Goal: Find specific page/section: Find specific page/section

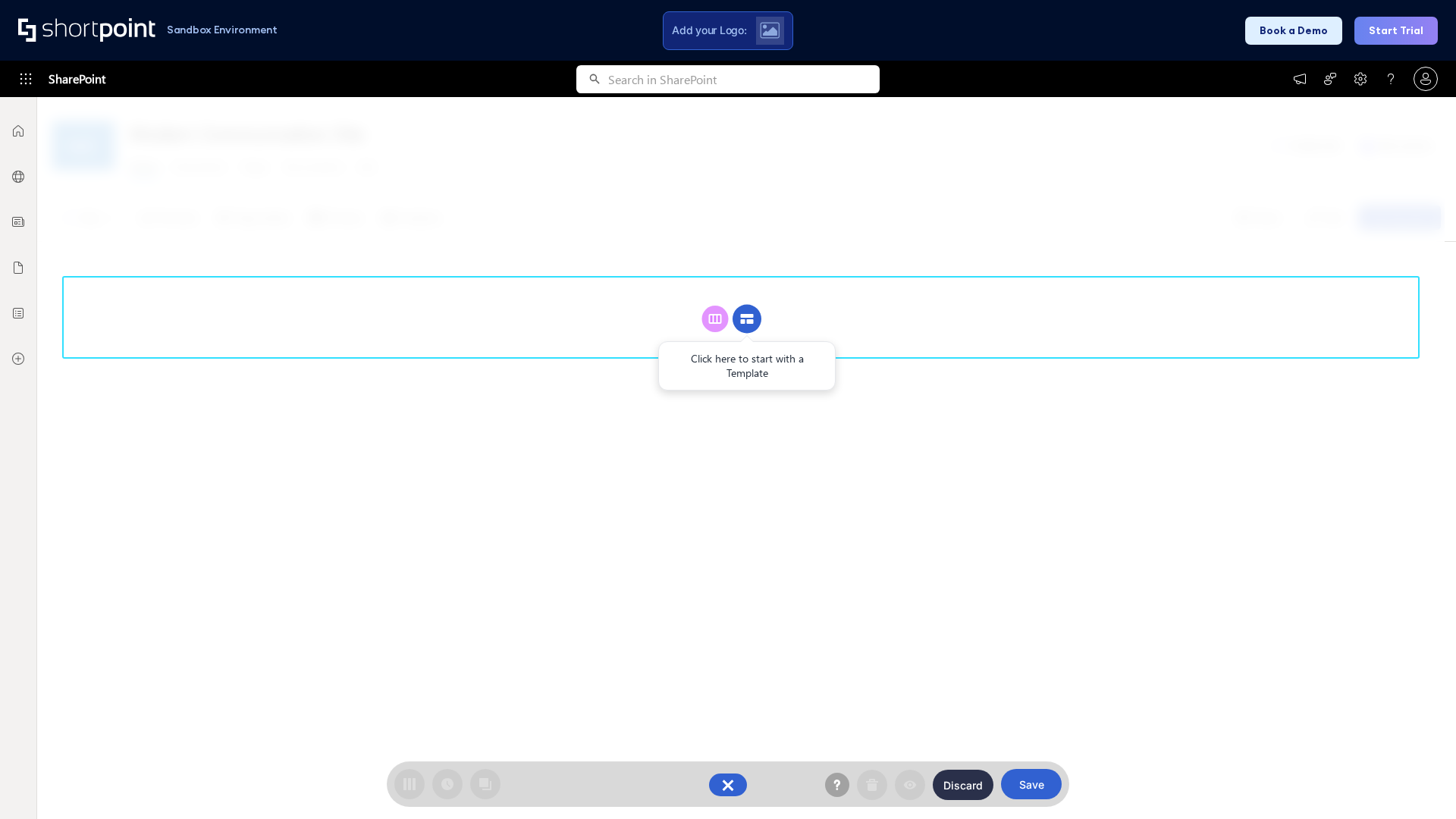
click at [747, 318] on circle at bounding box center [747, 319] width 29 height 29
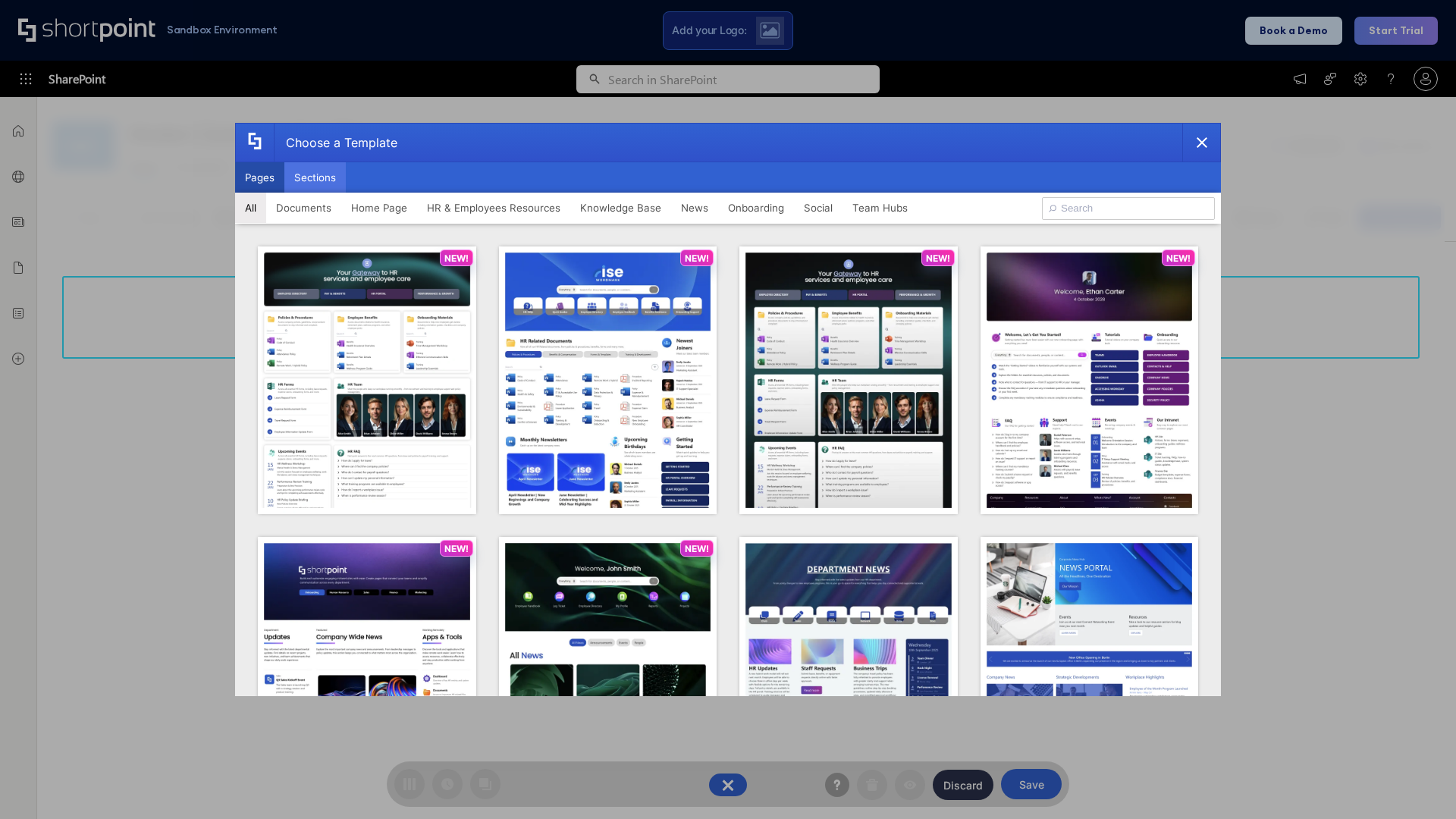
click at [315, 177] on button "Sections" at bounding box center [315, 177] width 62 height 30
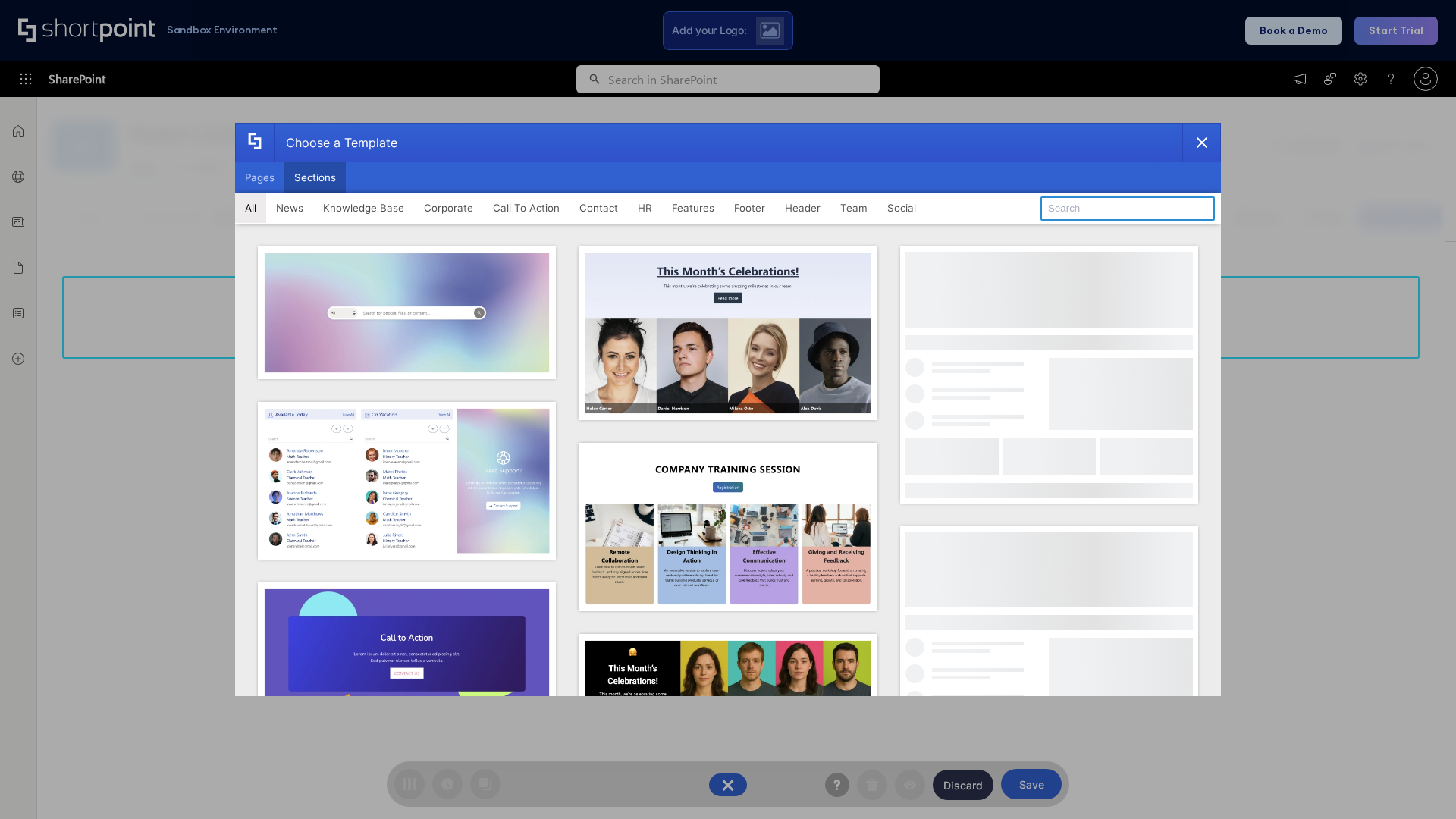
type input "Upcoming Vacations"
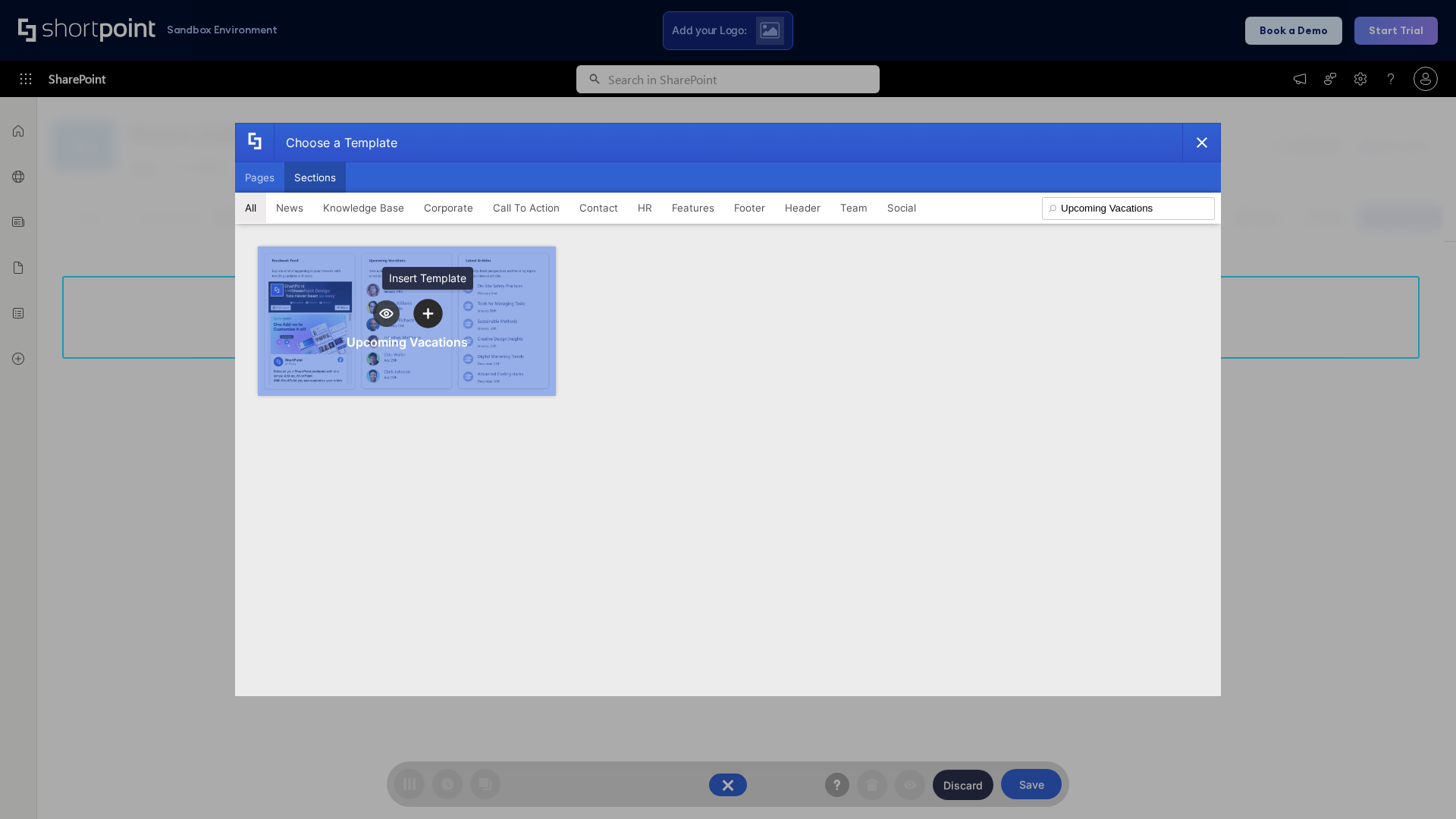
click at [428, 314] on icon "template selector" at bounding box center [427, 313] width 11 height 11
